Goal: Transaction & Acquisition: Obtain resource

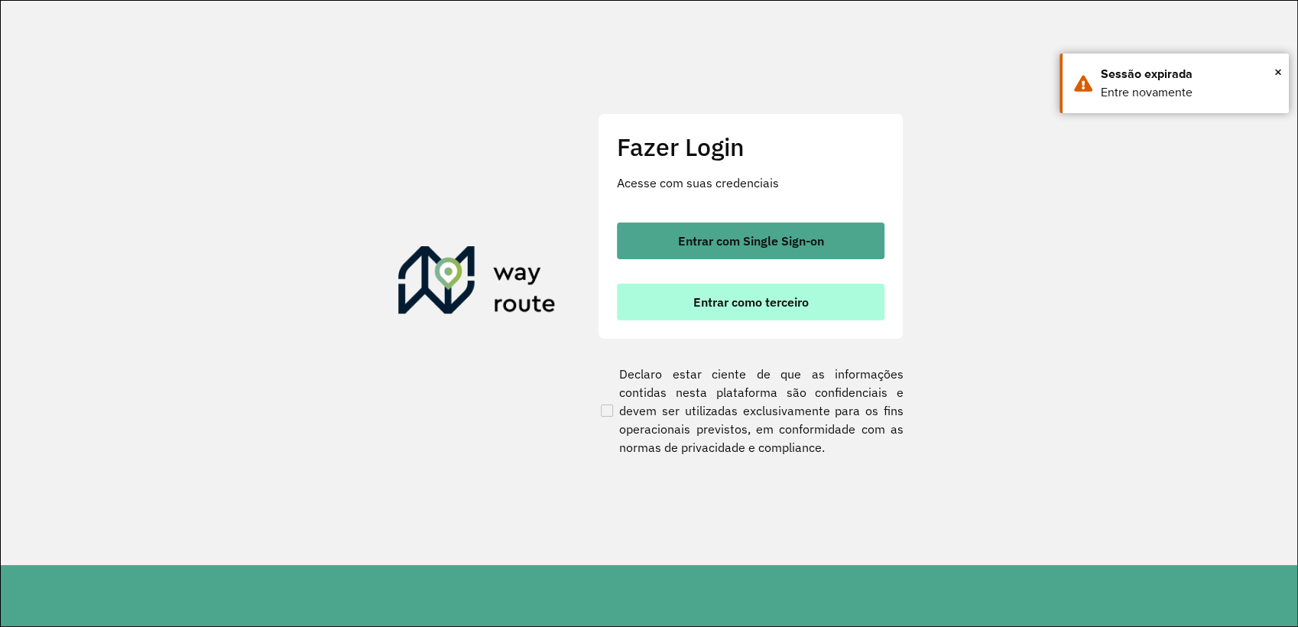
click at [735, 303] on span "Entrar como terceiro" at bounding box center [750, 302] width 115 height 12
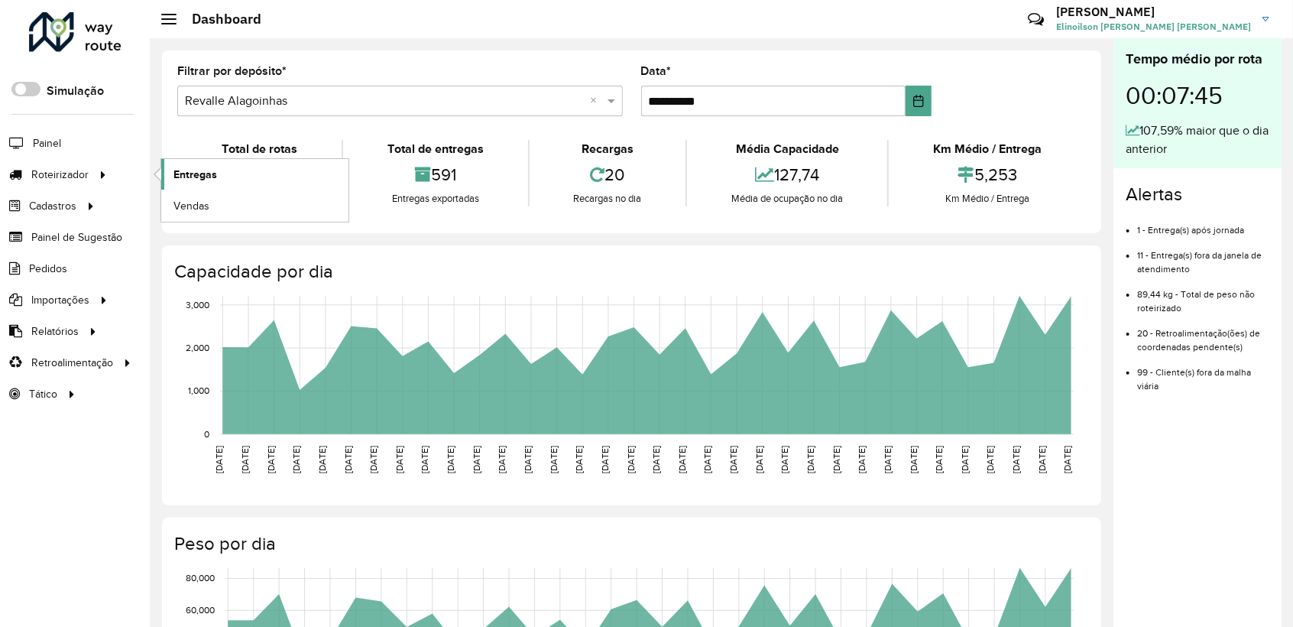
click at [198, 175] on span "Entregas" at bounding box center [196, 175] width 44 height 16
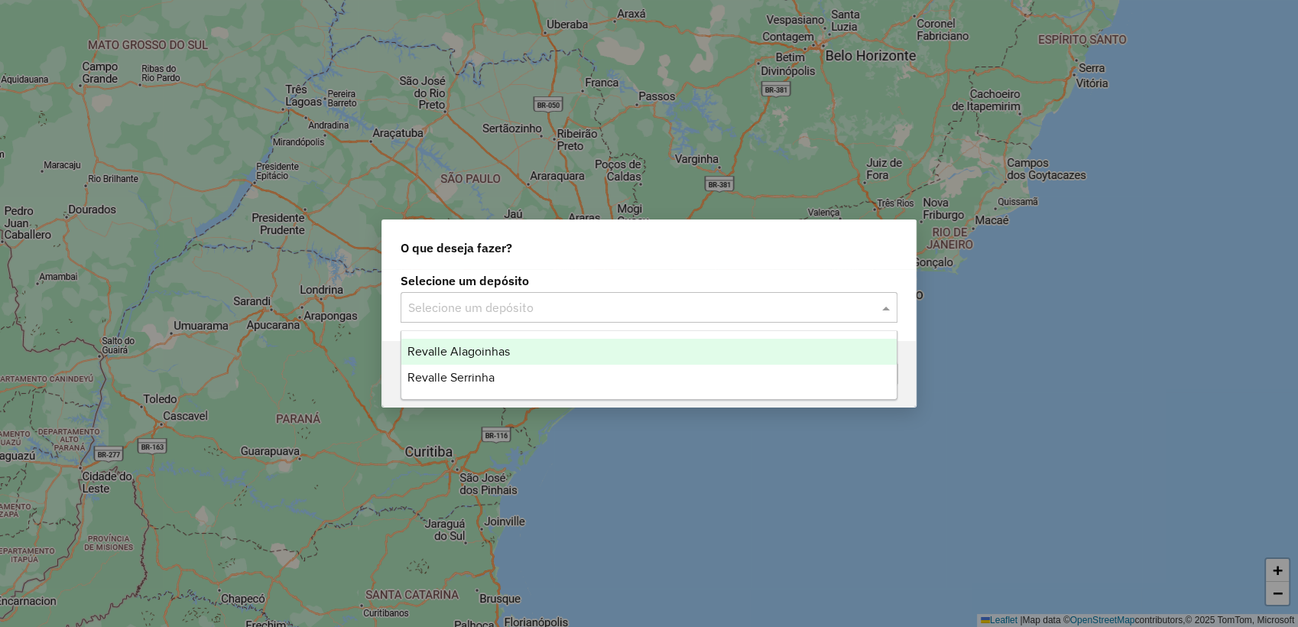
click at [478, 314] on input "text" at bounding box center [633, 308] width 451 height 18
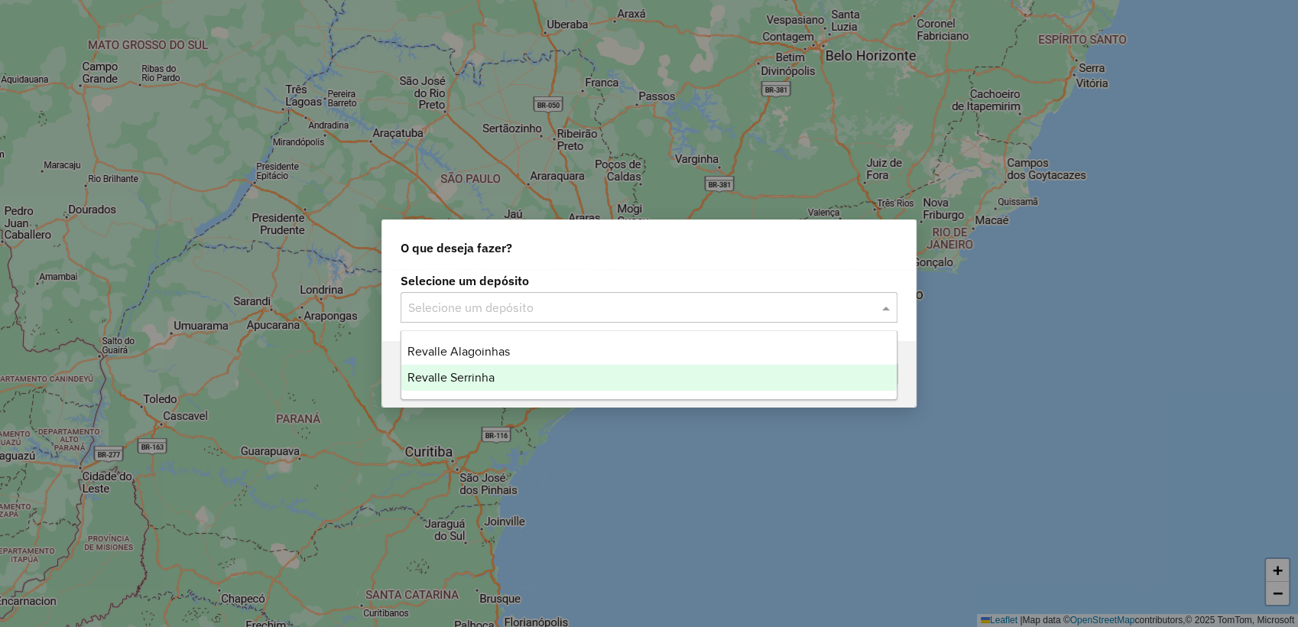
click at [477, 374] on span "Revalle Serrinha" at bounding box center [450, 377] width 87 height 13
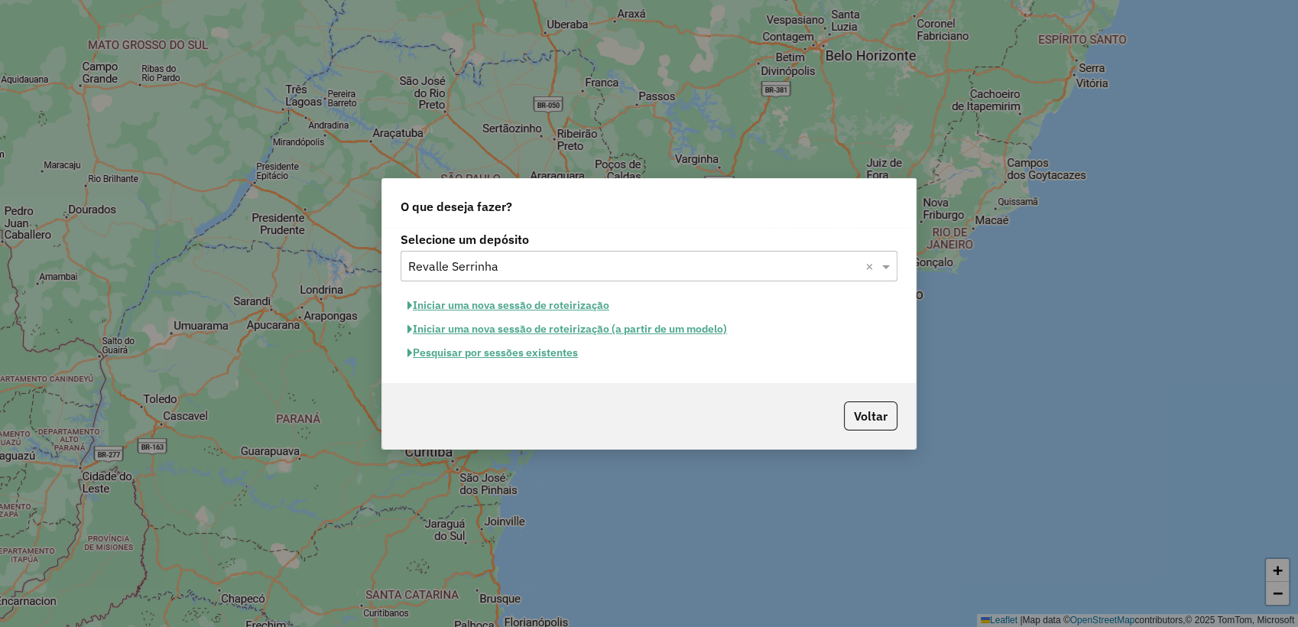
click at [511, 355] on button "Pesquisar por sessões existentes" at bounding box center [493, 353] width 184 height 24
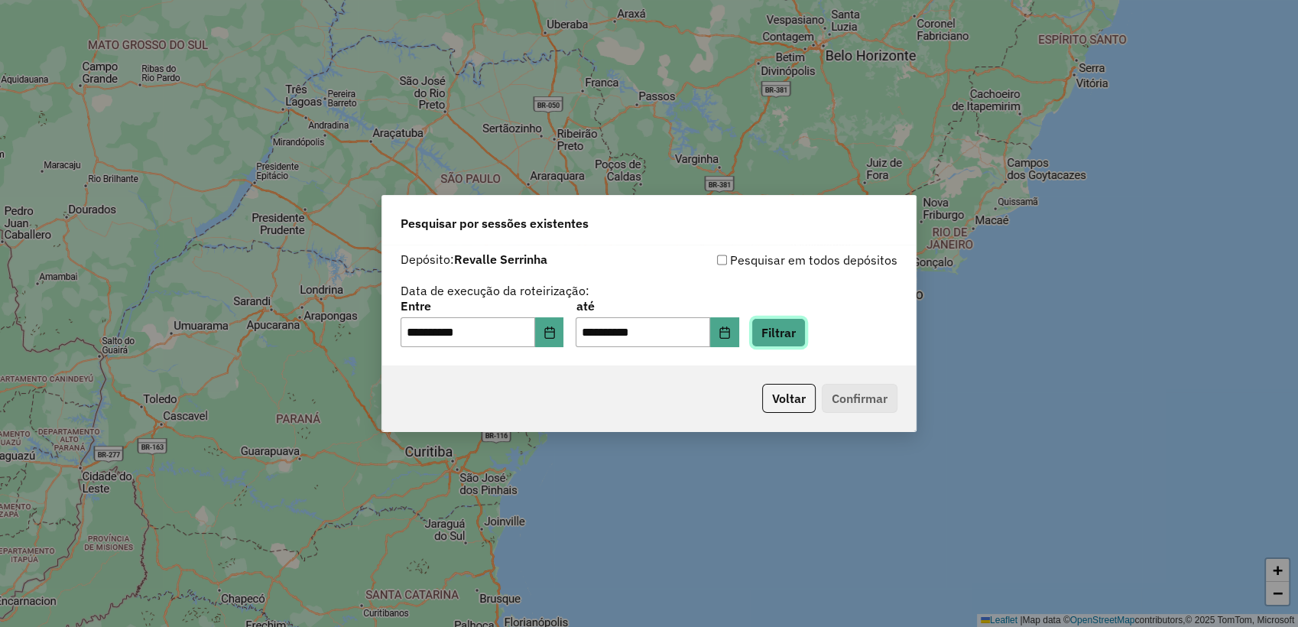
click at [806, 339] on button "Filtrar" at bounding box center [778, 332] width 54 height 29
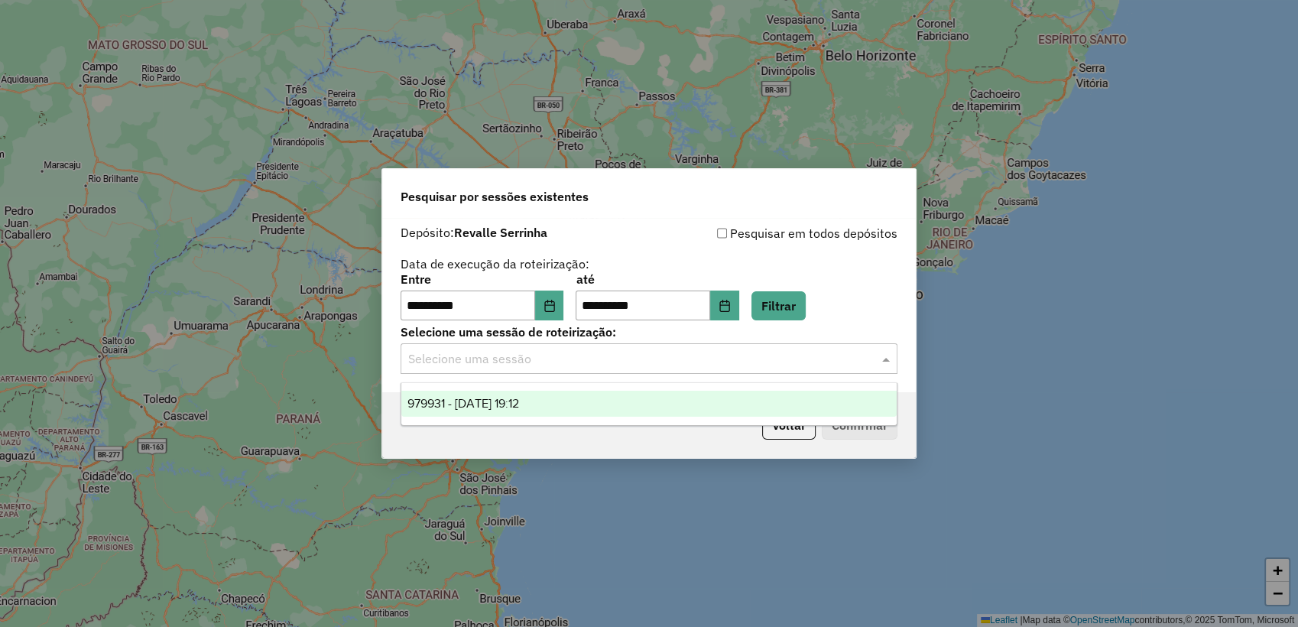
click at [520, 355] on input "text" at bounding box center [633, 359] width 451 height 18
drag, startPoint x: 534, startPoint y: 409, endPoint x: 553, endPoint y: 408, distance: 19.1
click at [519, 408] on span "979931 - 15/08/2025 19:12" at bounding box center [463, 403] width 112 height 13
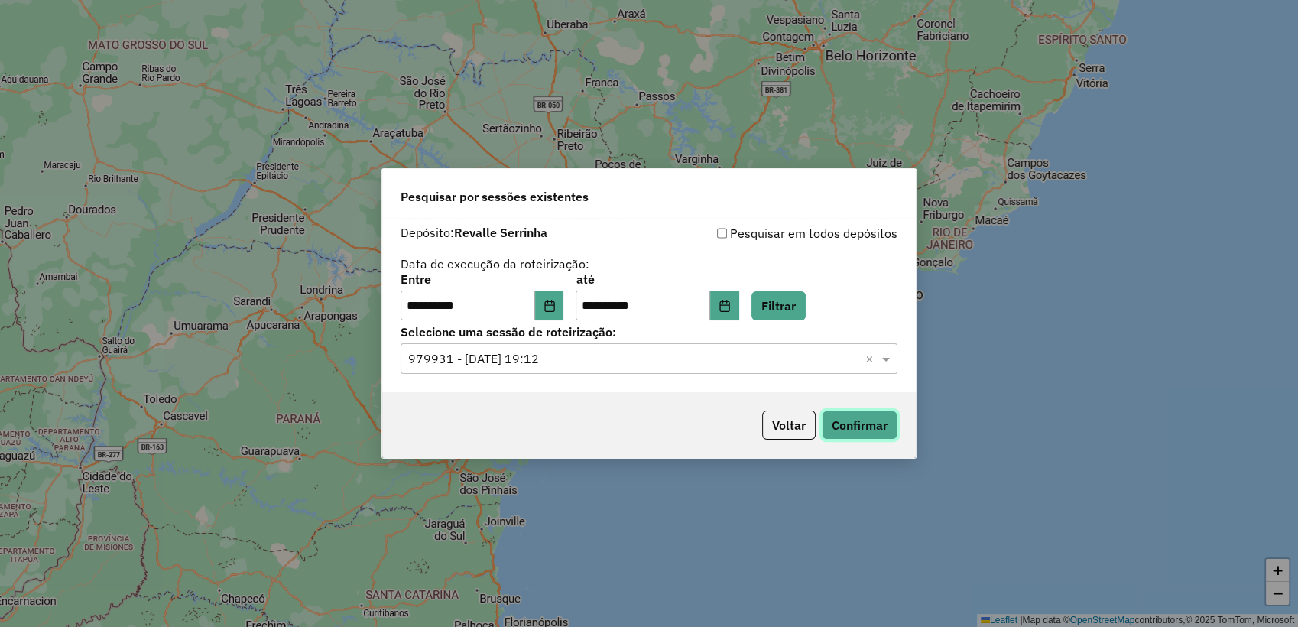
click at [850, 428] on button "Confirmar" at bounding box center [860, 424] width 76 height 29
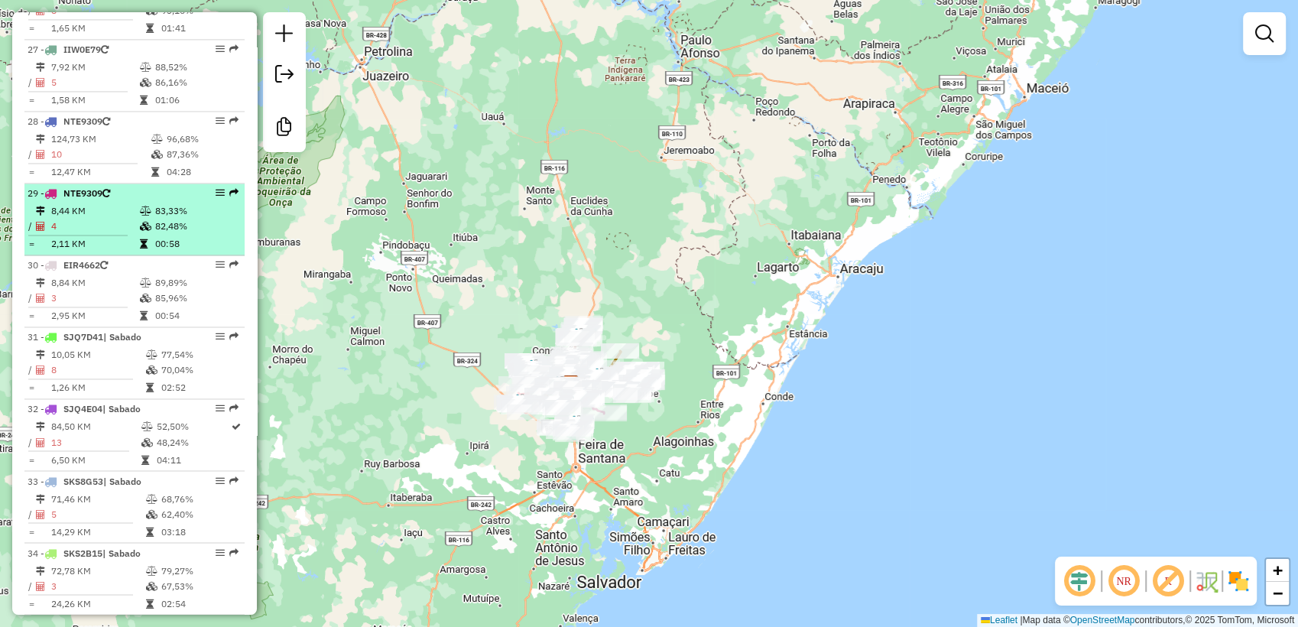
scroll to position [2525, 0]
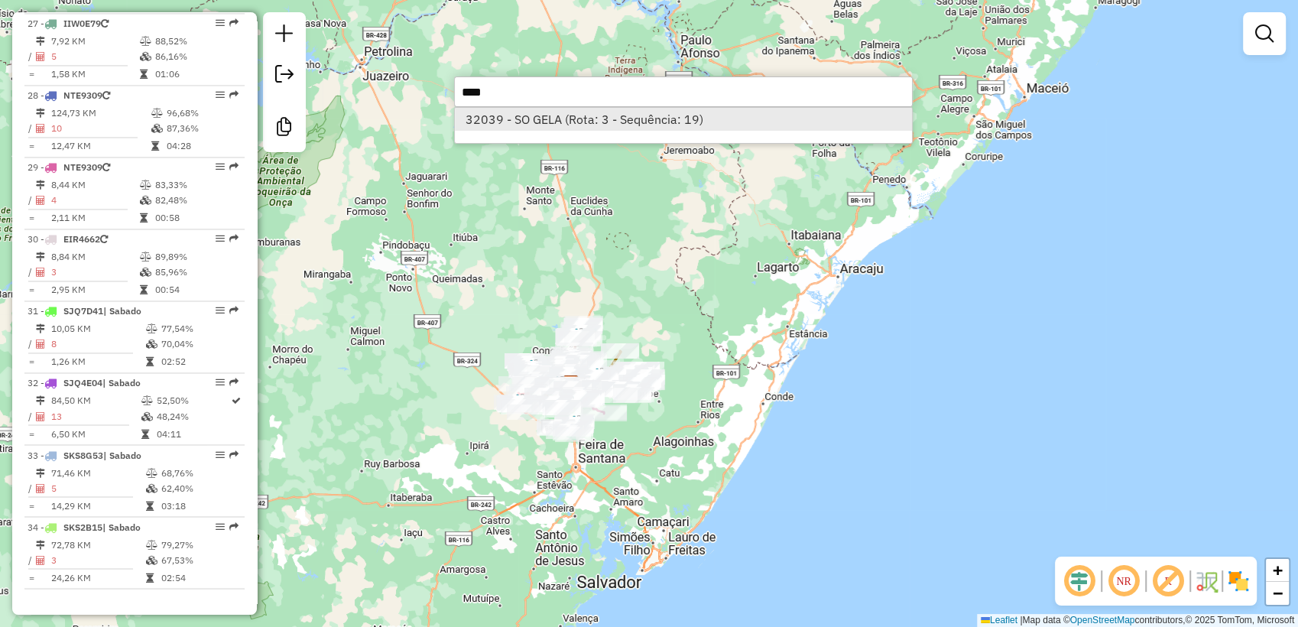
type input "****"
click at [573, 120] on li "32039 - SO GELA (Rota: 3 - Sequência: 19)" at bounding box center [683, 119] width 457 height 23
select select "**********"
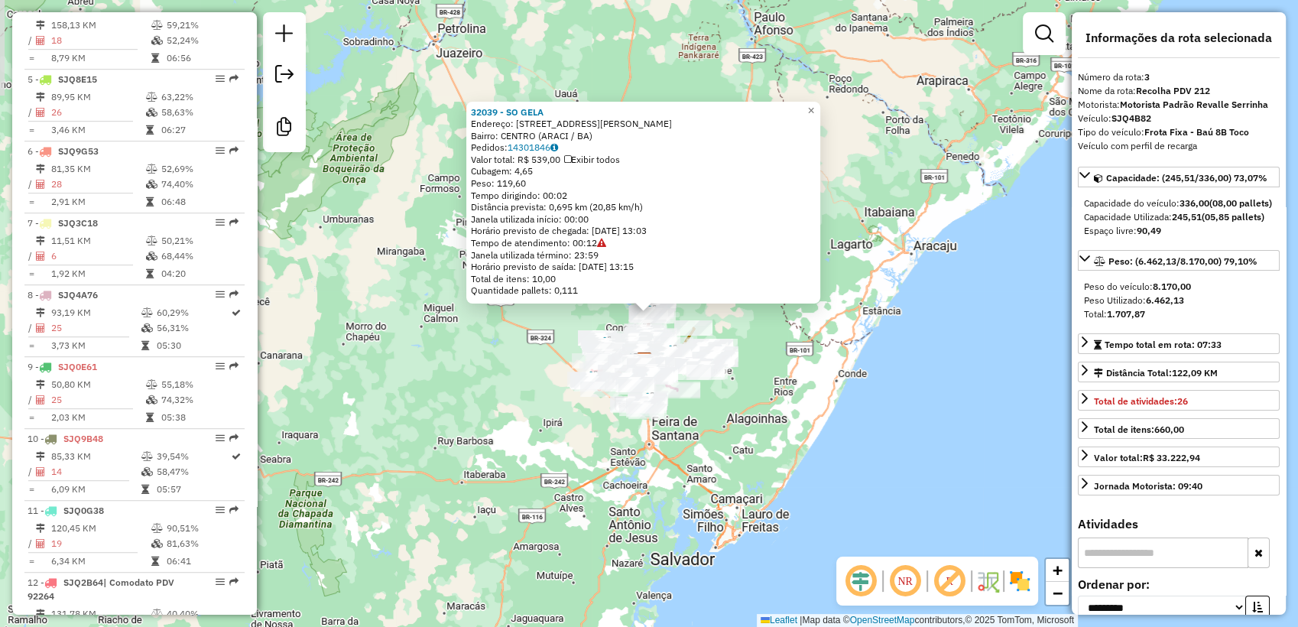
scroll to position [777, 0]
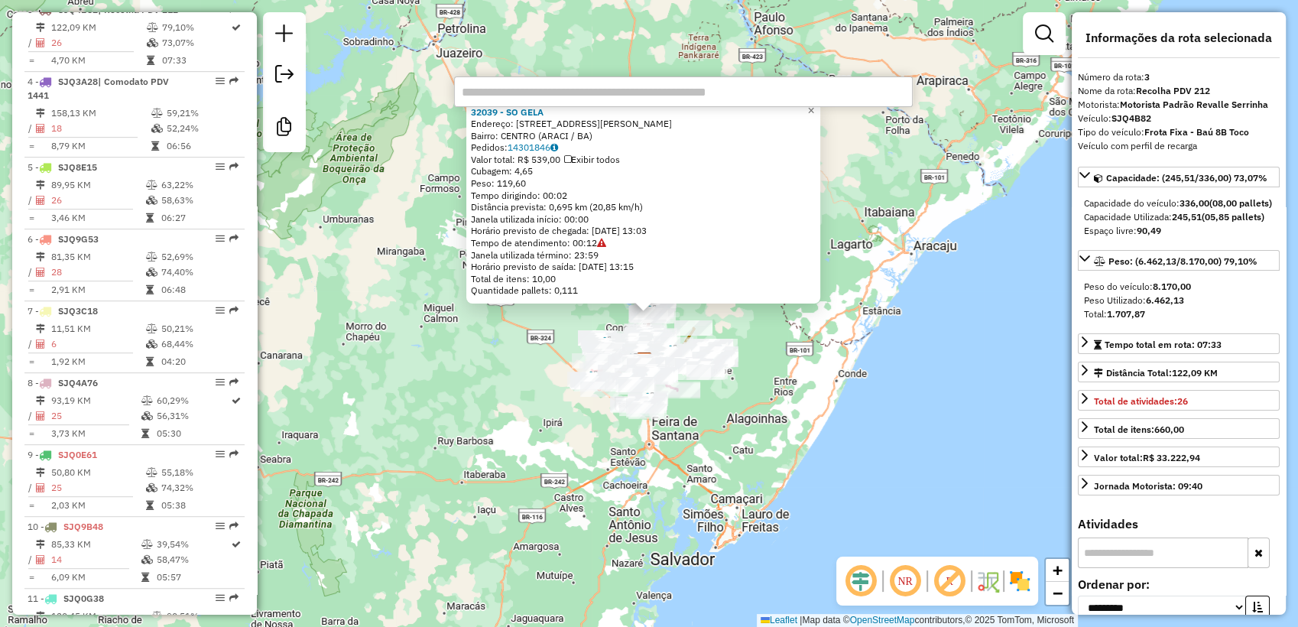
drag, startPoint x: 948, startPoint y: 251, endPoint x: 942, endPoint y: 258, distance: 9.2
click at [948, 251] on div "Rota 13 - Placa SKS6H93 1640 - DEUSIVAN BARBOSA 32039 - SO GELA Endereço: AVENI…" at bounding box center [649, 313] width 1298 height 627
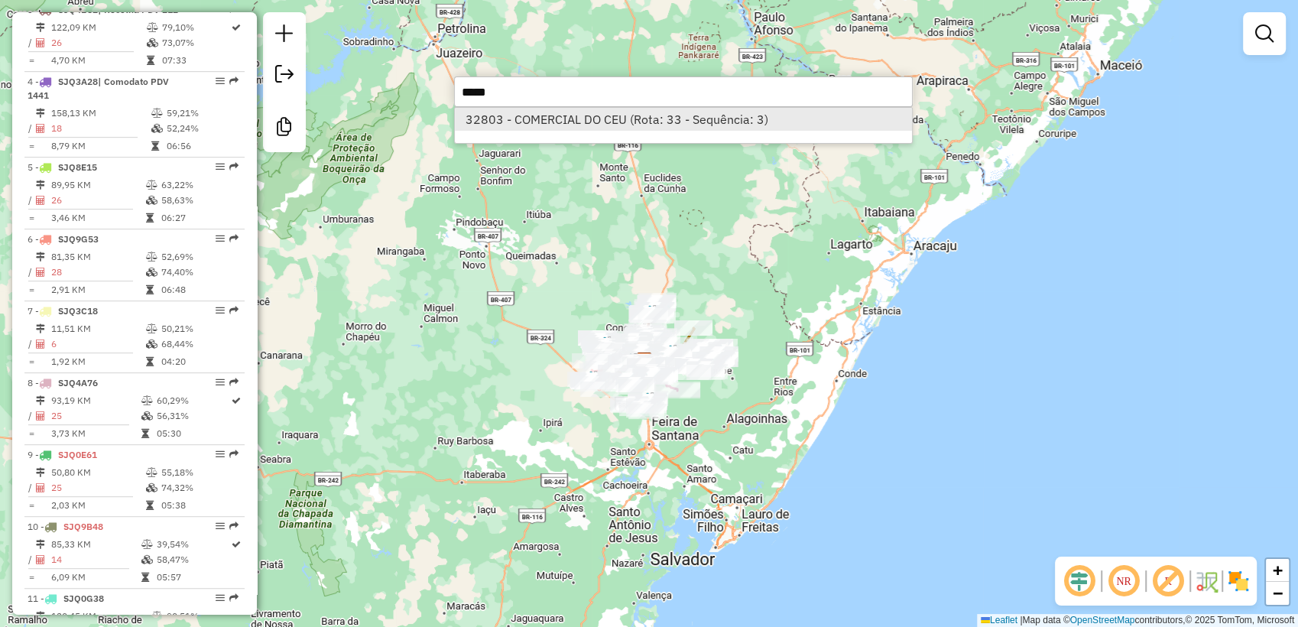
type input "*****"
click at [583, 121] on li "32803 - COMERCIAL DO CEU (Rota: 33 - Sequência: 3)" at bounding box center [683, 119] width 457 height 23
select select "**********"
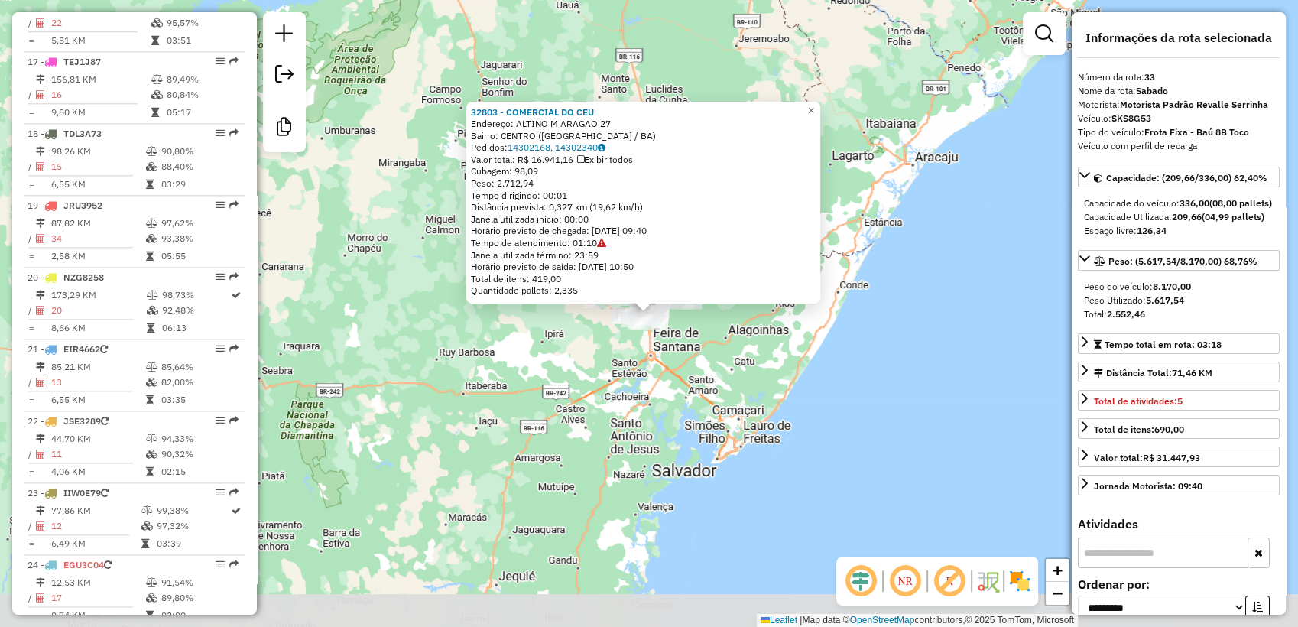
scroll to position [2525, 0]
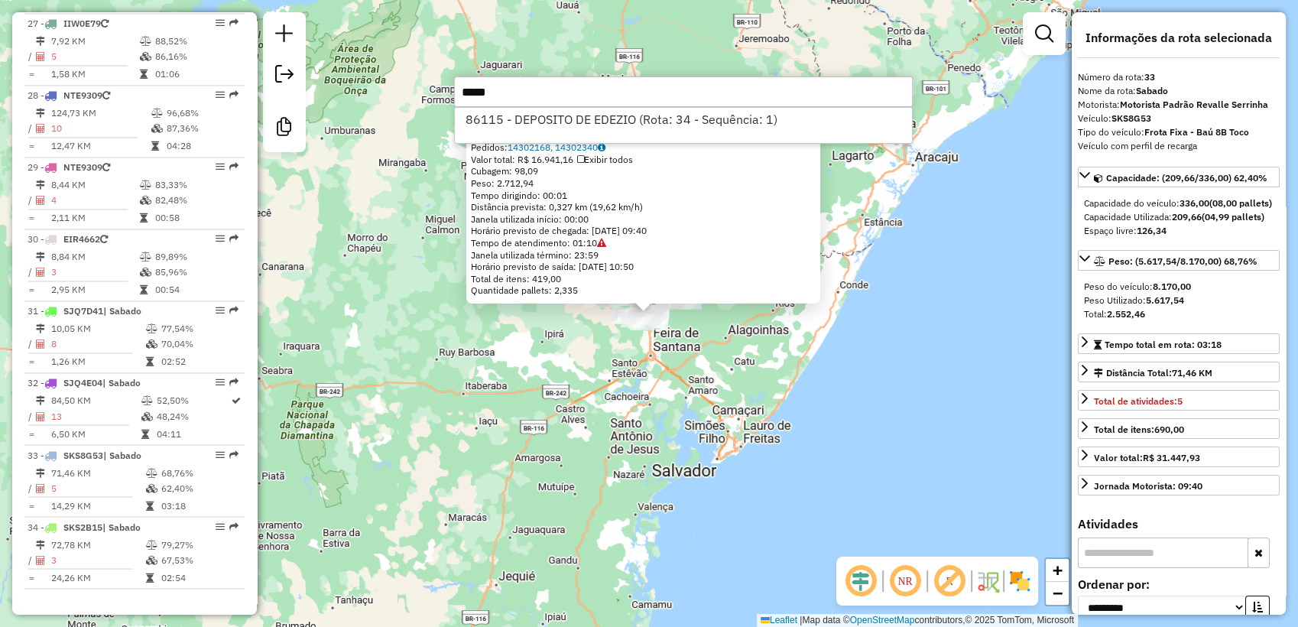
drag, startPoint x: 460, startPoint y: 93, endPoint x: 410, endPoint y: 96, distance: 50.5
click at [410, 96] on hb-router-mapa "Informações da Sessão 979931 - 15/08/2025 Criação: 14/08/2025 19:12 Desbloquear…" at bounding box center [649, 313] width 1298 height 627
type input "*"
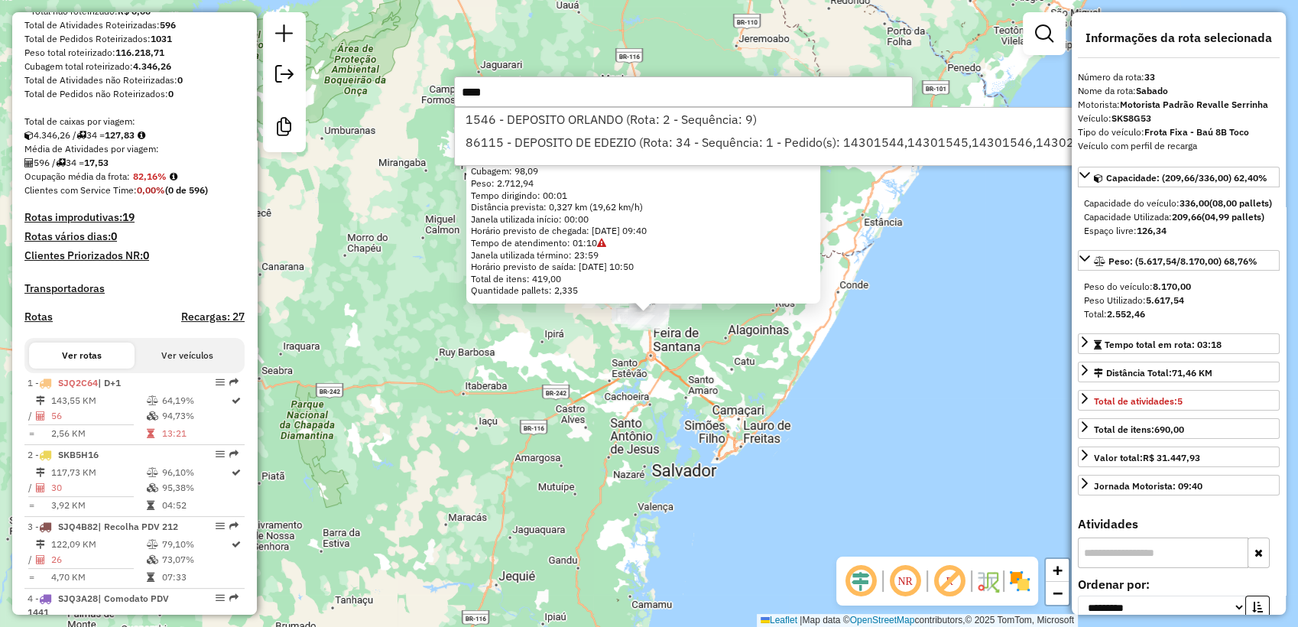
scroll to position [0, 0]
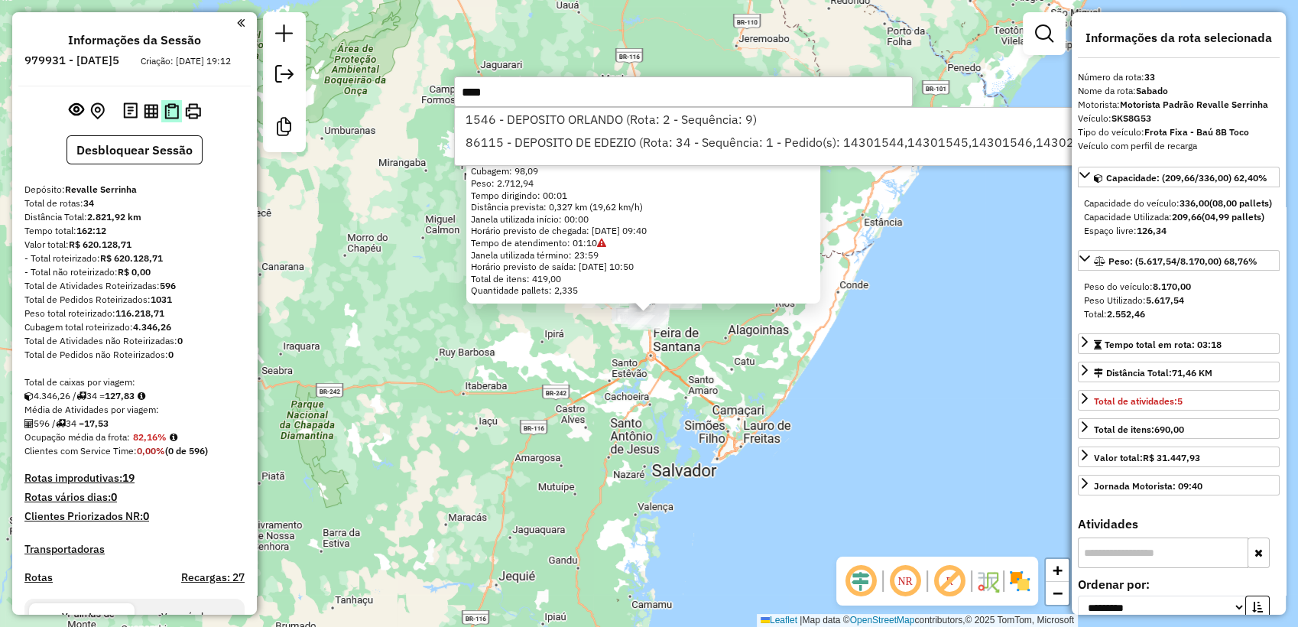
type input "****"
click at [170, 119] on img at bounding box center [171, 111] width 15 height 16
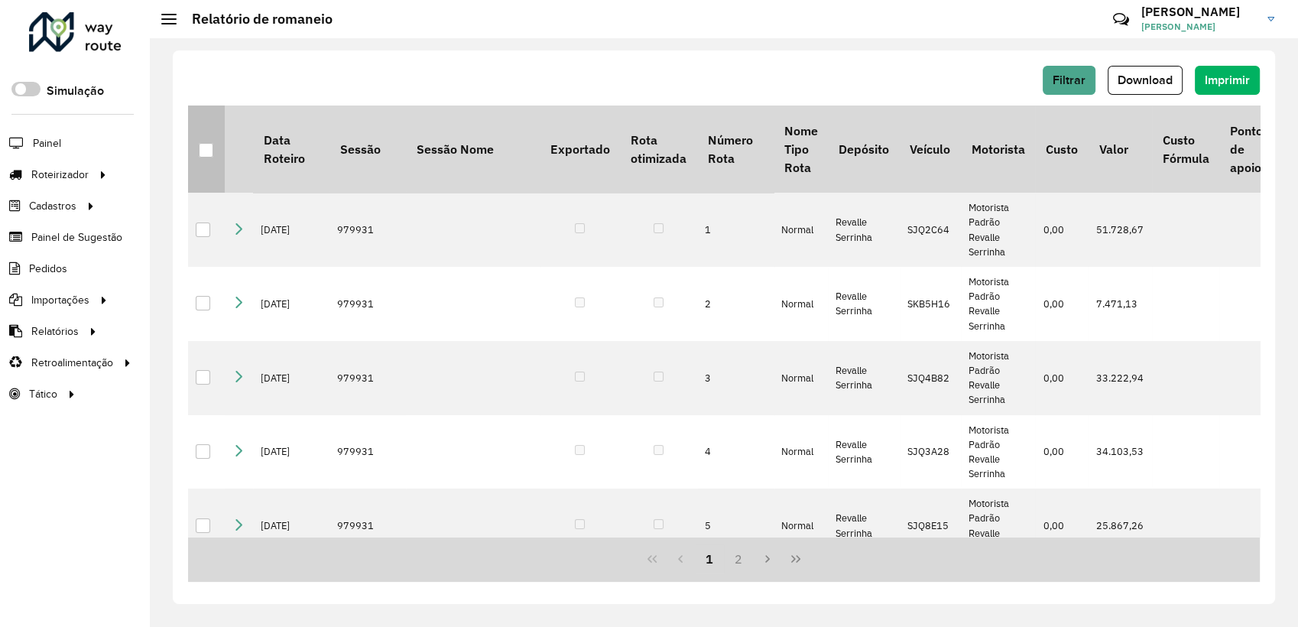
click at [194, 148] on th at bounding box center [206, 148] width 37 height 87
click at [201, 147] on div at bounding box center [206, 150] width 15 height 15
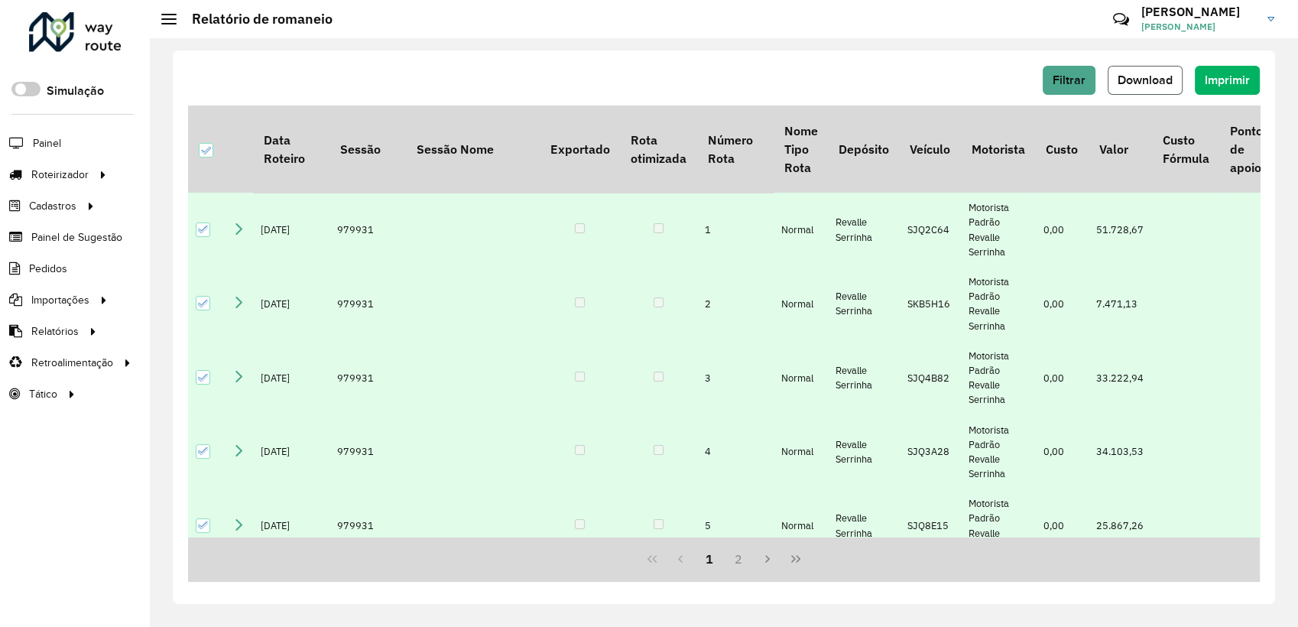
click at [1160, 86] on span "Download" at bounding box center [1144, 79] width 55 height 13
